Goal: Task Accomplishment & Management: Manage account settings

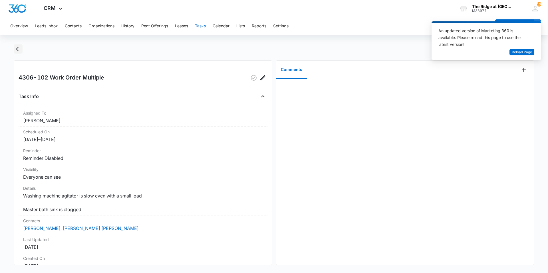
click at [15, 45] on button "Back" at bounding box center [18, 49] width 9 height 9
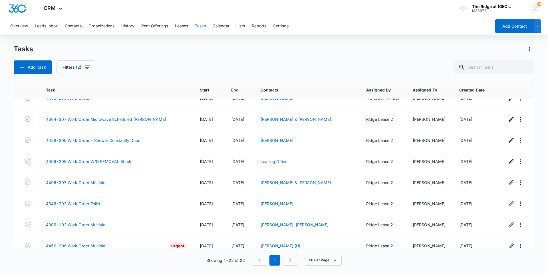
scroll to position [315, 0]
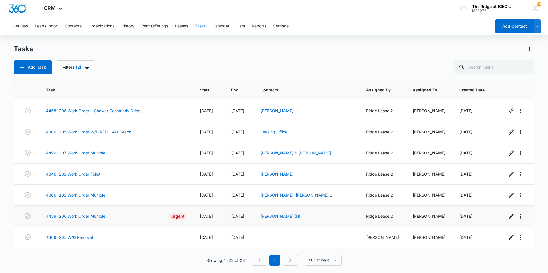
click at [261, 214] on link "[PERSON_NAME] (H)" at bounding box center [281, 216] width 40 height 5
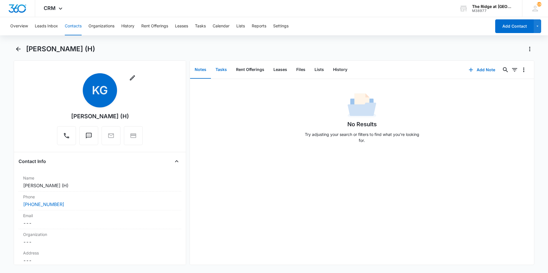
click at [216, 69] on button "Tasks" at bounding box center [221, 70] width 21 height 18
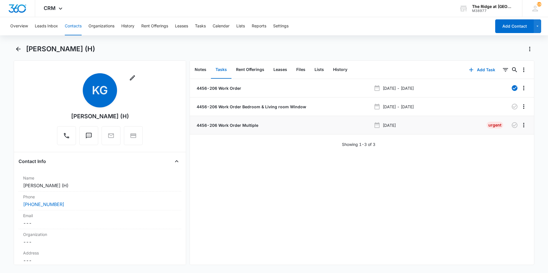
click at [256, 123] on p "4456-206 Work Order Multiple" at bounding box center [227, 125] width 63 height 6
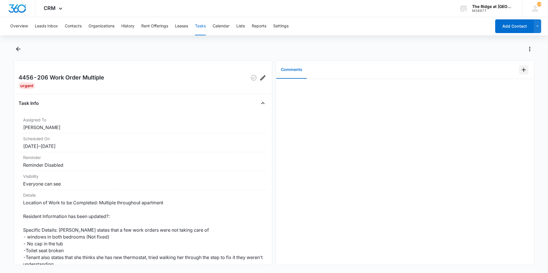
click at [522, 70] on icon "Add Comment" at bounding box center [524, 70] width 4 height 4
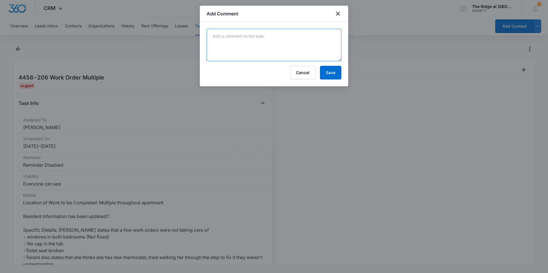
click at [228, 50] on textarea at bounding box center [274, 45] width 135 height 33
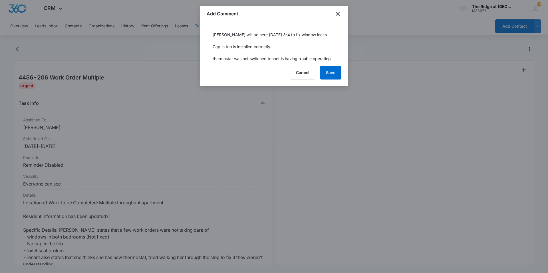
scroll to position [7, 0]
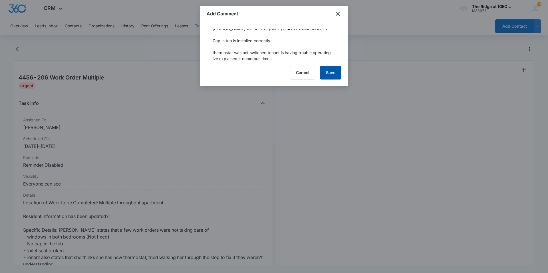
type textarea "Moffat will be here friday 3-4 to fix window locks. Cap in tub is installed cor…"
click at [331, 73] on button "Save" at bounding box center [330, 73] width 21 height 14
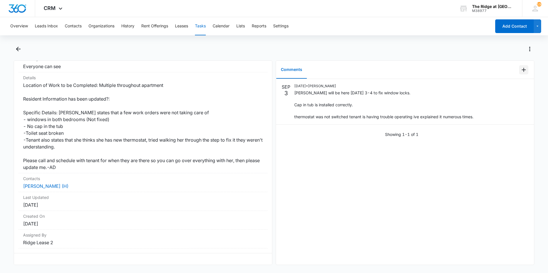
scroll to position [8, 0]
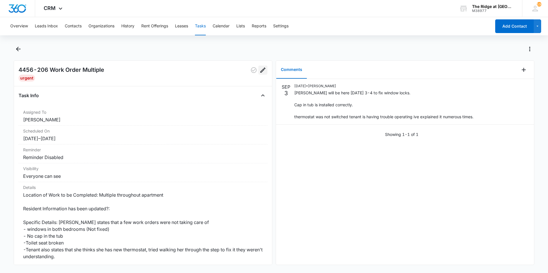
click at [259, 71] on icon "Edit" at bounding box center [262, 70] width 7 height 7
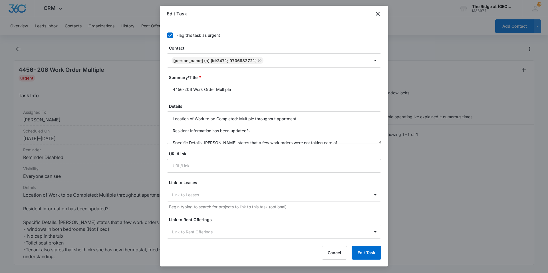
click at [199, 35] on div "Flag this task as urgent" at bounding box center [198, 35] width 44 height 6
click at [167, 35] on input "Flag this task as urgent" at bounding box center [165, 35] width 4 height 4
checkbox input "false"
click at [356, 253] on button "Edit Task" at bounding box center [367, 253] width 30 height 14
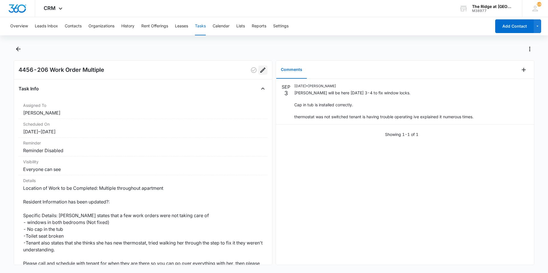
scroll to position [115, 0]
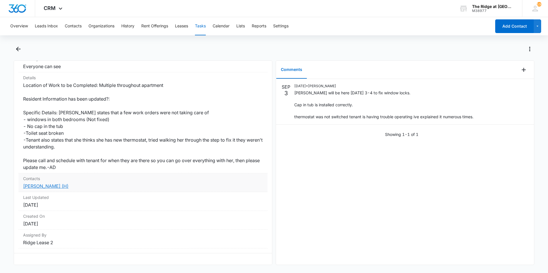
click at [52, 184] on link "[PERSON_NAME] (H)" at bounding box center [45, 187] width 45 height 6
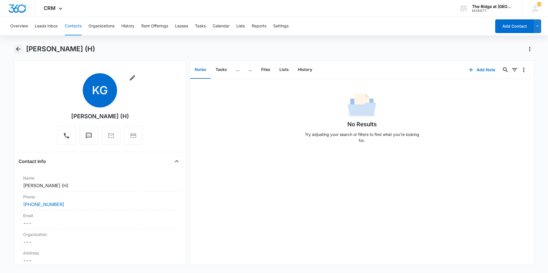
click at [19, 49] on icon "Back" at bounding box center [18, 49] width 7 height 7
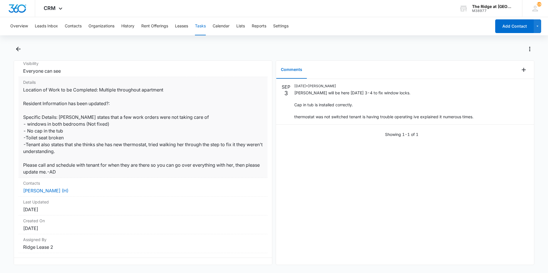
scroll to position [114, 0]
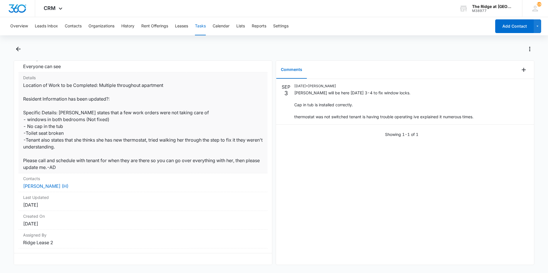
click at [87, 145] on dd "Location of Work to be Completed: Multiple throughout apartment Resident Inform…" at bounding box center [143, 126] width 240 height 89
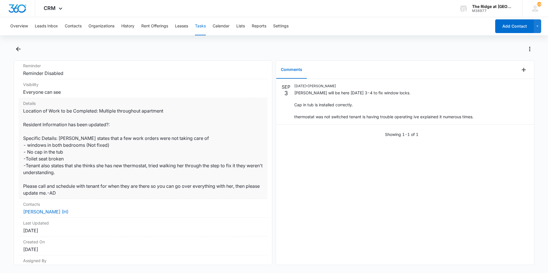
scroll to position [86, 0]
click at [73, 193] on dd "Location of Work to be Completed: Multiple throughout apartment Resident Inform…" at bounding box center [143, 151] width 240 height 89
click at [75, 193] on dd "Location of Work to be Completed: Multiple throughout apartment Resident Inform…" at bounding box center [143, 151] width 240 height 89
click at [73, 191] on dd "Location of Work to be Completed: Multiple throughout apartment Resident Inform…" at bounding box center [143, 151] width 240 height 89
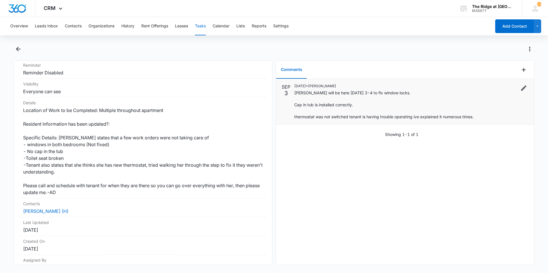
click at [438, 119] on p "Moffat will be here friday 3-4 to fix window locks. Cap in tub is installed cor…" at bounding box center [383, 105] width 179 height 30
click at [520, 89] on icon "Edit" at bounding box center [523, 88] width 7 height 7
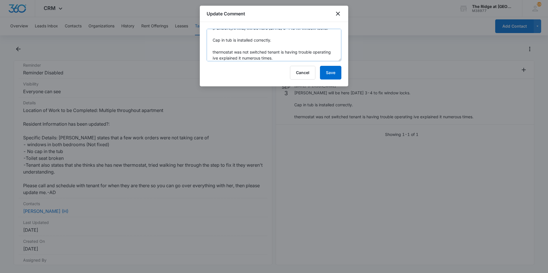
scroll to position [12, 0]
click at [323, 57] on textarea "Moffat will be here friday 3-4 to fix window locks. Cap in tub is installed cor…" at bounding box center [274, 45] width 135 height 33
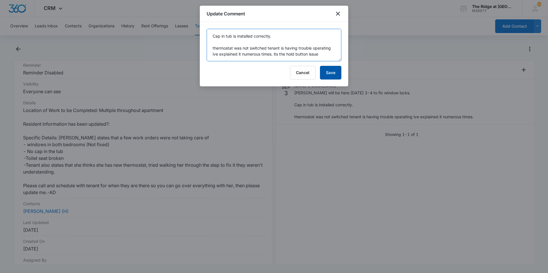
type textarea "Moffat will be here friday 3-4 to fix window locks. Cap in tub is installed cor…"
click at [327, 74] on button "Save" at bounding box center [330, 73] width 21 height 14
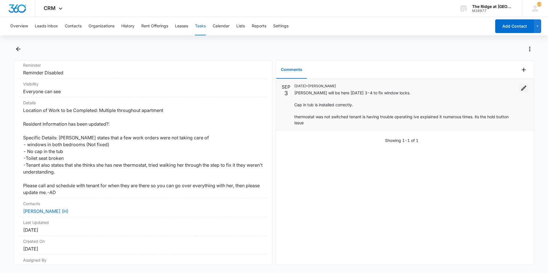
click at [521, 87] on icon "Edit" at bounding box center [523, 88] width 5 height 5
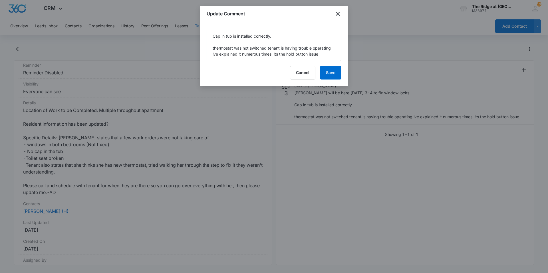
scroll to position [18, 0]
click at [291, 55] on textarea "Moffat will be here friday 3-4 to fix window locks. Cap in tub is installed cor…" at bounding box center [274, 45] width 135 height 33
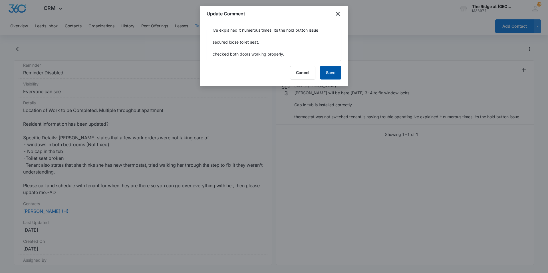
type textarea "Moffat will be here friday 3-4 to fix window locks. Cap in tub is installed cor…"
click at [337, 73] on button "Save" at bounding box center [330, 73] width 21 height 14
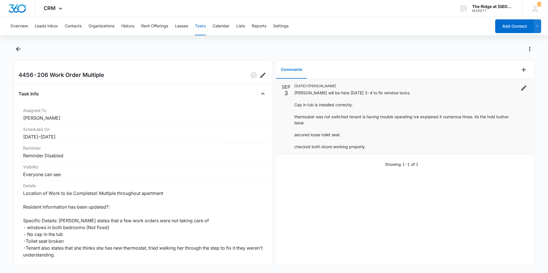
scroll to position [0, 0]
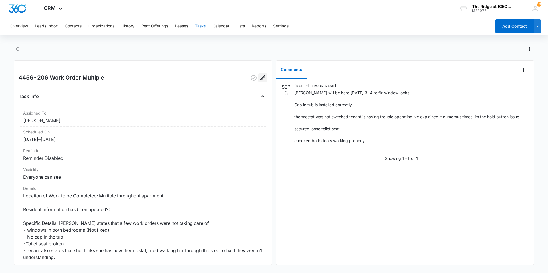
click at [260, 78] on icon "Edit" at bounding box center [262, 77] width 5 height 5
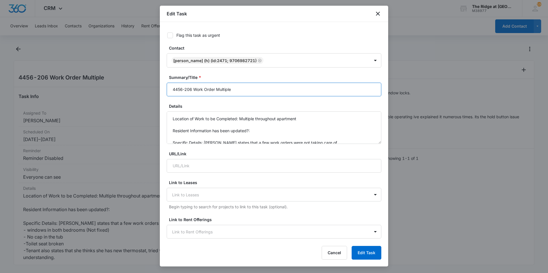
drag, startPoint x: 233, startPoint y: 92, endPoint x: 215, endPoint y: 88, distance: 19.2
click at [215, 88] on input "4456-206 Work Order Multiple" at bounding box center [274, 90] width 215 height 14
type input "4456-206 Work Order Scheduled Moffat"
click at [370, 258] on button "Edit Task" at bounding box center [367, 253] width 30 height 14
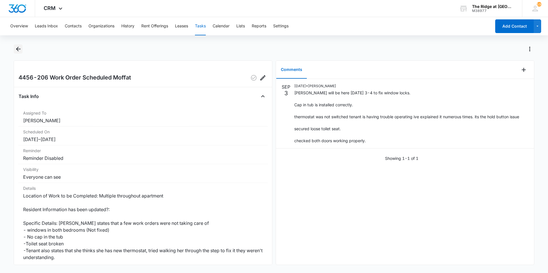
click at [21, 47] on icon "Back" at bounding box center [18, 49] width 7 height 7
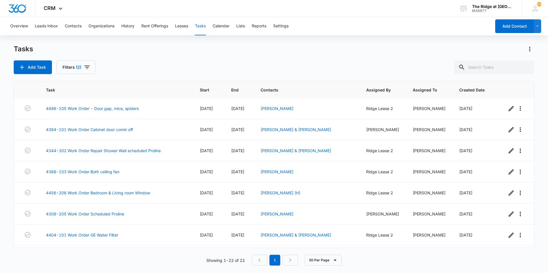
scroll to position [86, 0]
click at [116, 193] on link "4456-206 Work Order Bedroom & Living room Window" at bounding box center [98, 193] width 104 height 6
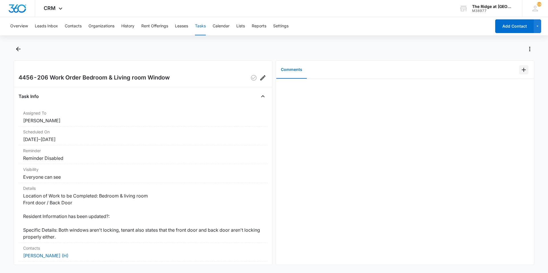
click at [520, 71] on icon "Add Comment" at bounding box center [523, 70] width 7 height 7
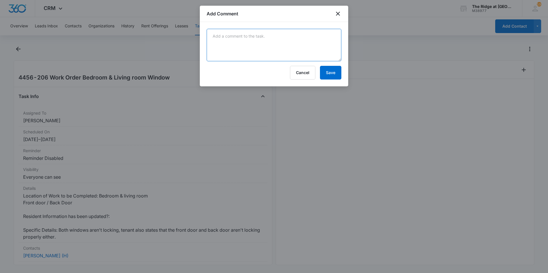
click at [292, 53] on textarea at bounding box center [274, 45] width 135 height 33
type textarea "closing for duplicate."
click at [332, 76] on button "Save" at bounding box center [330, 73] width 21 height 14
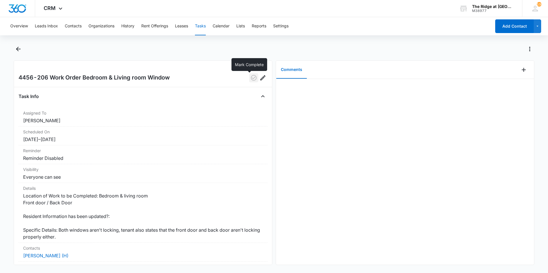
click at [250, 80] on icon "button" at bounding box center [253, 77] width 7 height 7
click at [22, 53] on button "Back" at bounding box center [18, 49] width 9 height 9
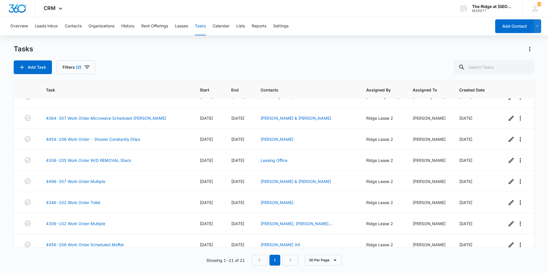
scroll to position [294, 0]
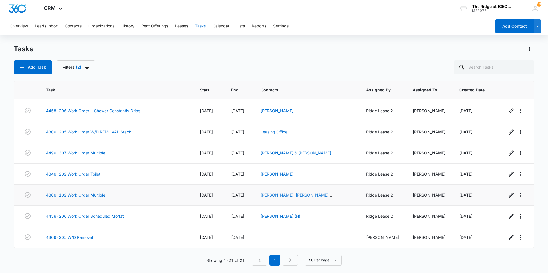
click at [264, 194] on link "[PERSON_NAME], [PERSON_NAME] [PERSON_NAME]" at bounding box center [296, 198] width 71 height 11
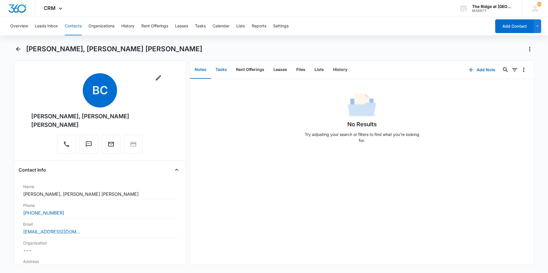
click at [217, 69] on button "Tasks" at bounding box center [221, 70] width 21 height 18
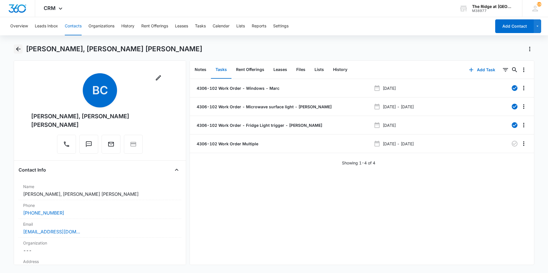
click at [19, 50] on icon "Back" at bounding box center [18, 49] width 7 height 7
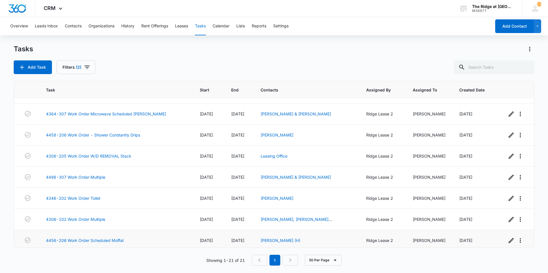
scroll to position [294, 0]
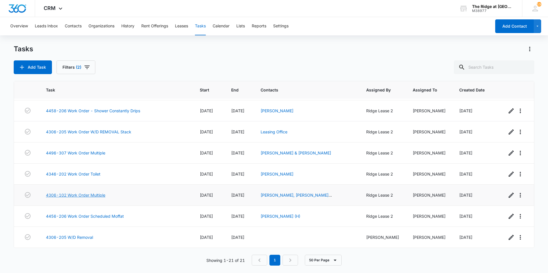
click at [105, 197] on link "4306-102 Work Order Multiple" at bounding box center [75, 195] width 59 height 6
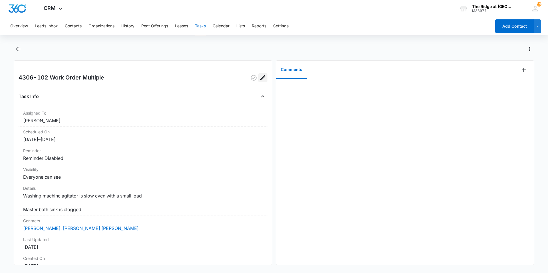
click at [262, 77] on button "Edit" at bounding box center [262, 77] width 9 height 9
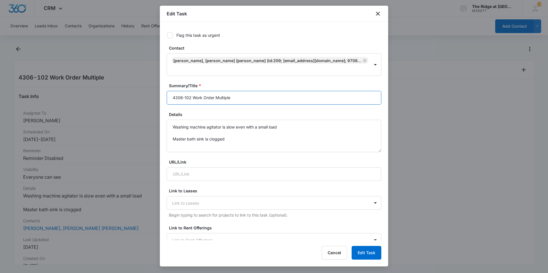
drag, startPoint x: 249, startPoint y: 86, endPoint x: 215, endPoint y: 89, distance: 34.1
click at [215, 91] on input "4306-102 Work Order Multiple" at bounding box center [274, 98] width 215 height 14
type input "4306-102 Work Order Washer Scheduled [PERSON_NAME]"
click at [369, 250] on button "Edit Task" at bounding box center [367, 253] width 30 height 14
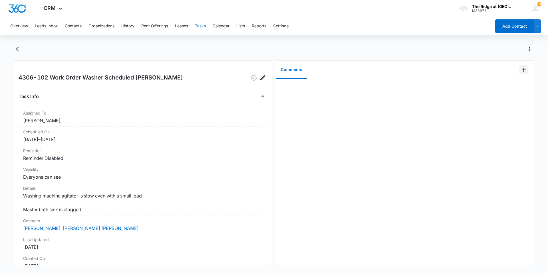
click at [519, 73] on button "Add Comment" at bounding box center [523, 69] width 9 height 9
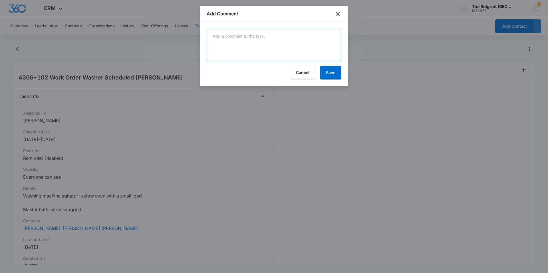
click at [326, 54] on textarea at bounding box center [274, 45] width 135 height 33
type textarea "unclogged sink. washer is going into drain mode scheduling manweiler ahead of t…"
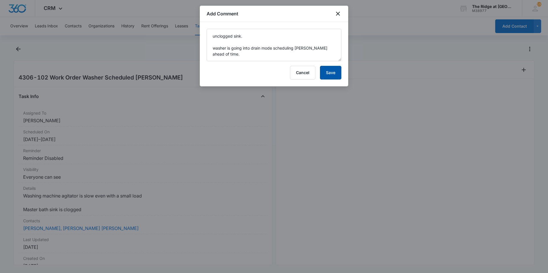
click at [329, 70] on button "Save" at bounding box center [330, 73] width 21 height 14
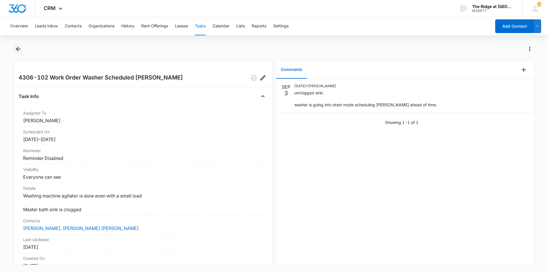
click at [17, 49] on icon "Back" at bounding box center [18, 49] width 5 height 5
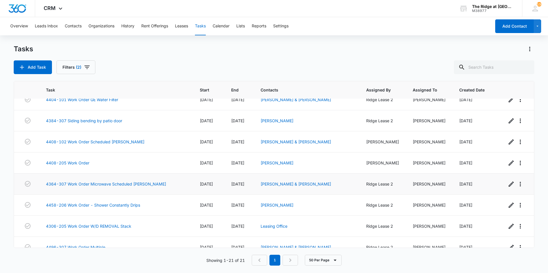
scroll to position [294, 0]
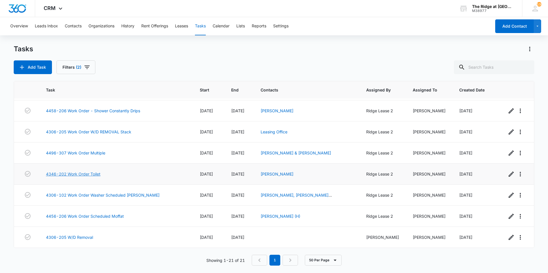
click at [86, 176] on link "4346-202 Work Order Toilet" at bounding box center [73, 174] width 55 height 6
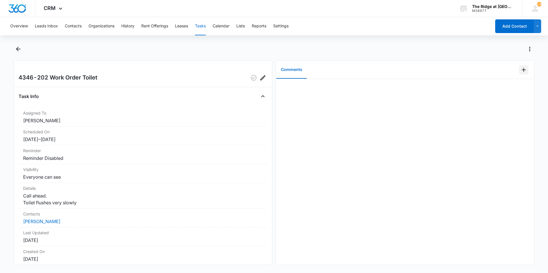
click at [520, 68] on icon "Add Comment" at bounding box center [523, 70] width 7 height 7
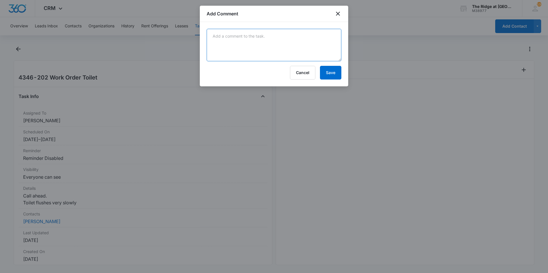
click at [312, 44] on textarea at bounding box center [274, 45] width 135 height 33
type textarea "adjusted fill valve to allow for a stronger flush"
click at [329, 77] on button "Save" at bounding box center [330, 73] width 21 height 14
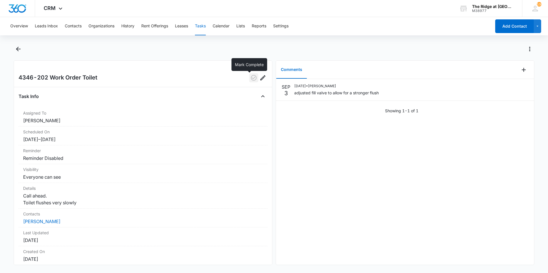
click at [252, 79] on icon "button" at bounding box center [254, 78] width 6 height 6
click at [18, 49] on icon "Back" at bounding box center [18, 49] width 5 height 5
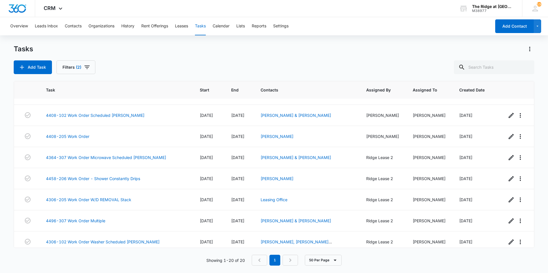
scroll to position [273, 0]
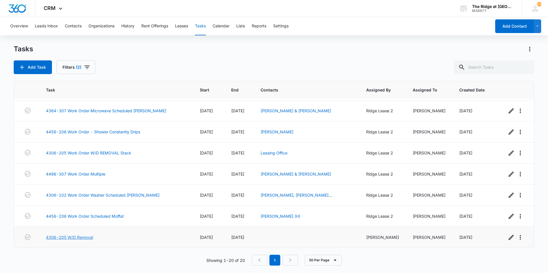
click at [75, 238] on link "4306-205 W/D Removal" at bounding box center [69, 238] width 47 height 6
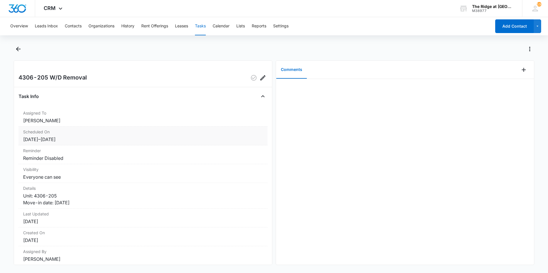
scroll to position [21, 0]
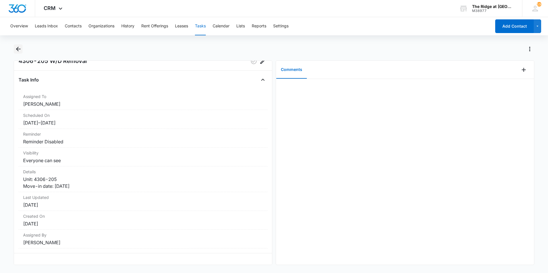
click at [19, 52] on icon "Back" at bounding box center [18, 49] width 7 height 7
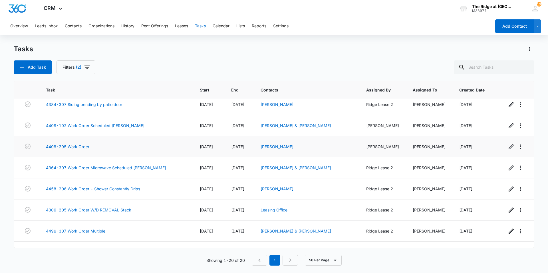
scroll to position [273, 0]
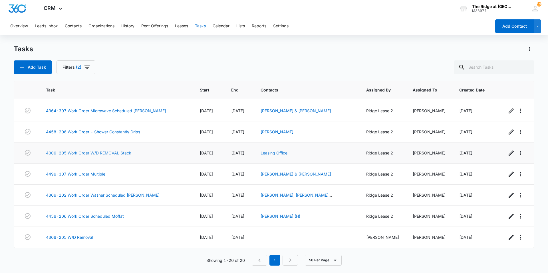
click at [94, 154] on link "4306-205 Work Order W/D REMOVAL Stack" at bounding box center [88, 153] width 85 height 6
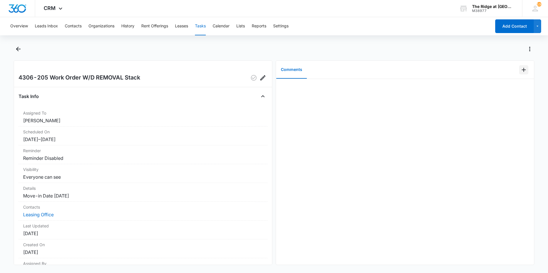
click at [522, 70] on icon "Add Comment" at bounding box center [523, 70] width 7 height 7
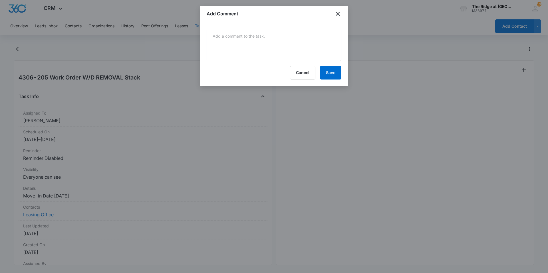
click at [335, 46] on textarea at bounding box center [274, 45] width 135 height 33
type textarea "duplicate w/o"
click at [335, 68] on button "Save" at bounding box center [330, 73] width 21 height 14
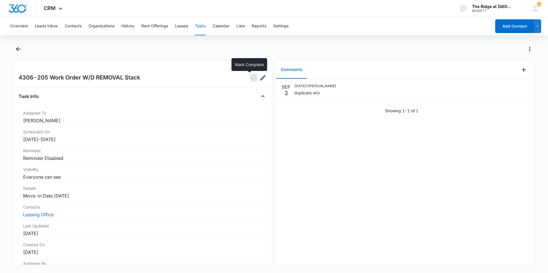
click at [250, 80] on icon "button" at bounding box center [253, 77] width 7 height 7
click at [15, 49] on icon "Back" at bounding box center [18, 49] width 7 height 7
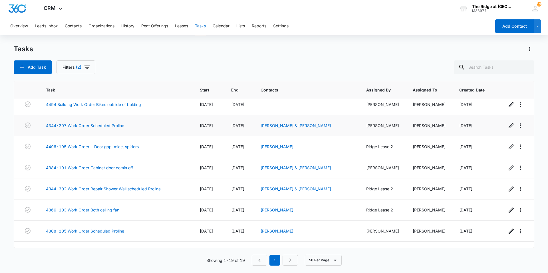
scroll to position [57, 0]
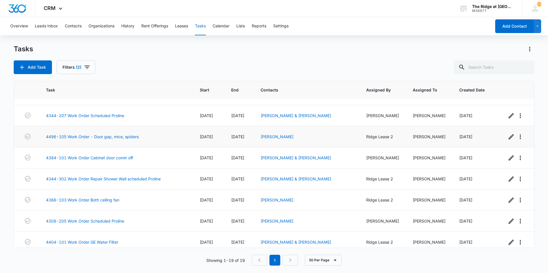
click at [201, 137] on span "[DATE]" at bounding box center [206, 136] width 13 height 5
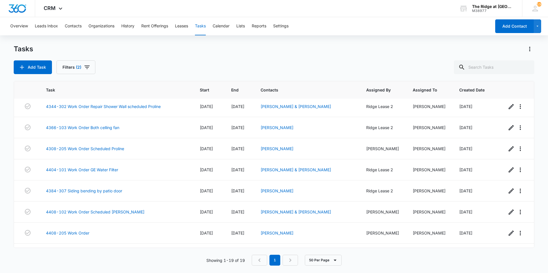
scroll to position [143, 0]
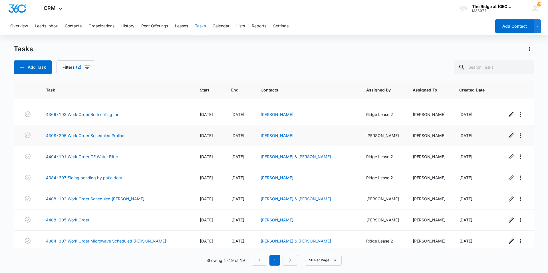
click at [202, 138] on span "[DATE]" at bounding box center [206, 135] width 13 height 5
drag, startPoint x: 200, startPoint y: 136, endPoint x: 204, endPoint y: 139, distance: 5.5
click at [204, 139] on td "[DATE]" at bounding box center [208, 135] width 31 height 21
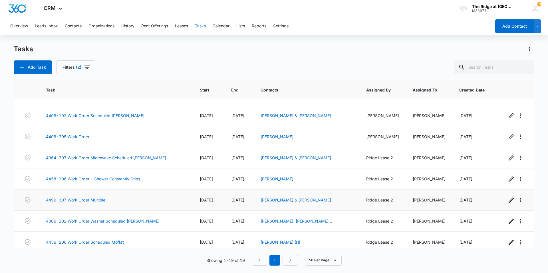
scroll to position [252, 0]
